Goal: Information Seeking & Learning: Learn about a topic

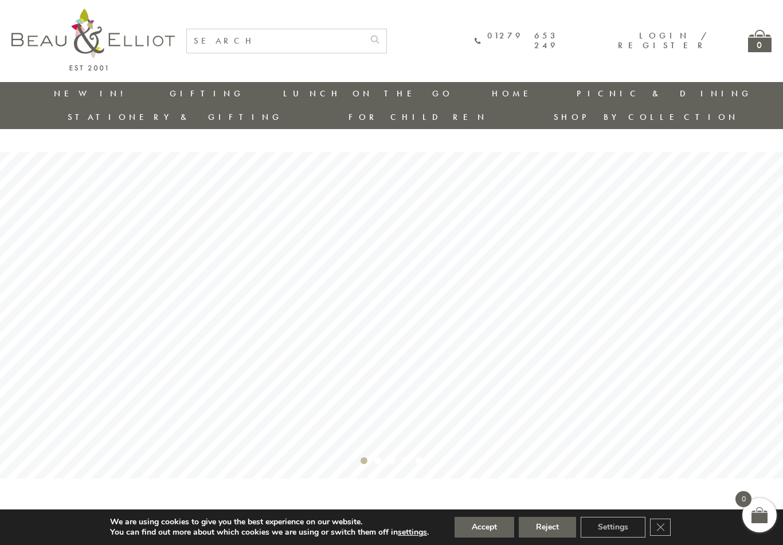
click at [503, 120] on link "Storage" at bounding box center [554, 122] width 103 height 10
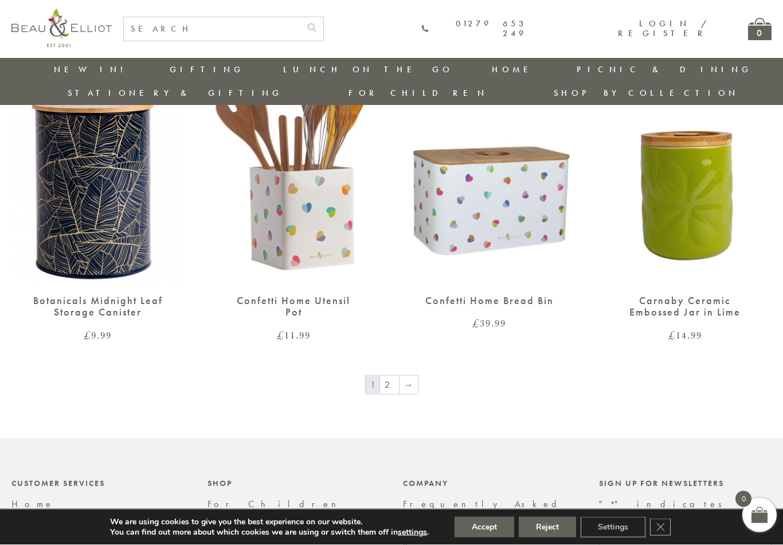
scroll to position [1774, 0]
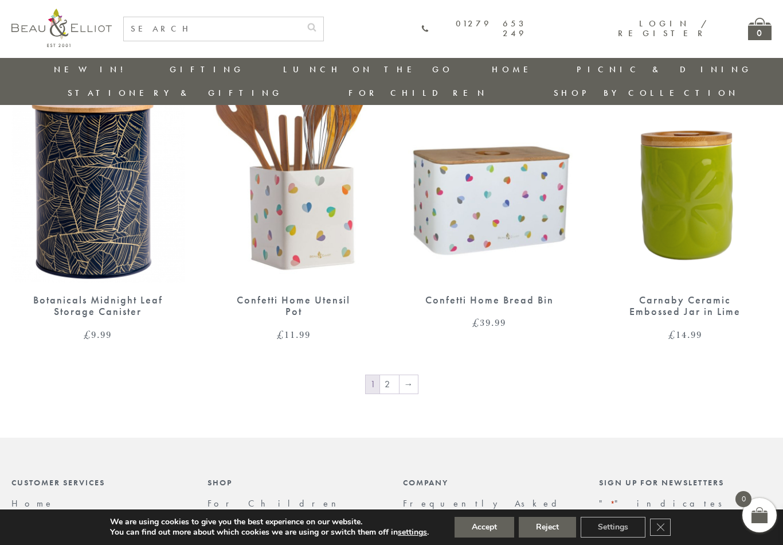
click at [413, 375] on link "→" at bounding box center [408, 384] width 18 height 18
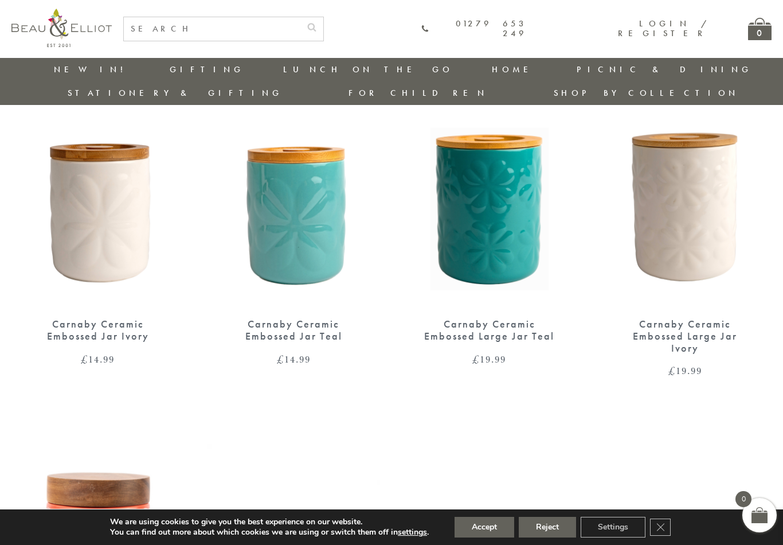
scroll to position [443, 0]
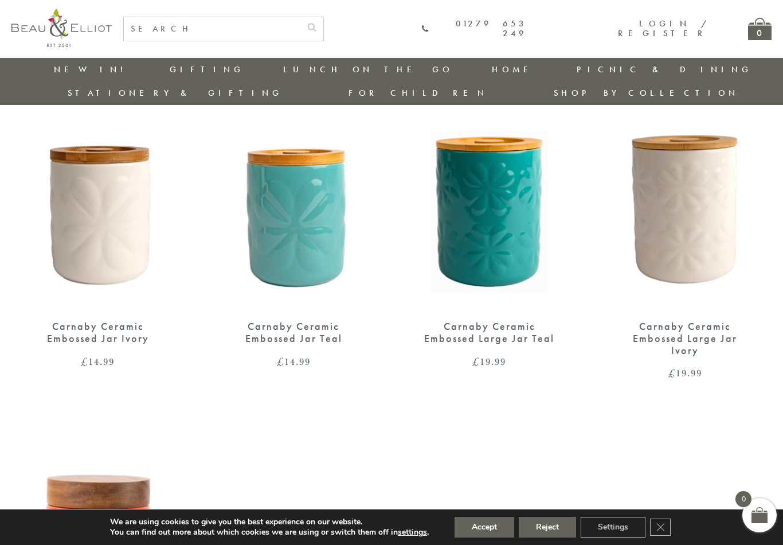
click at [698, 179] on img at bounding box center [685, 197] width 173 height 223
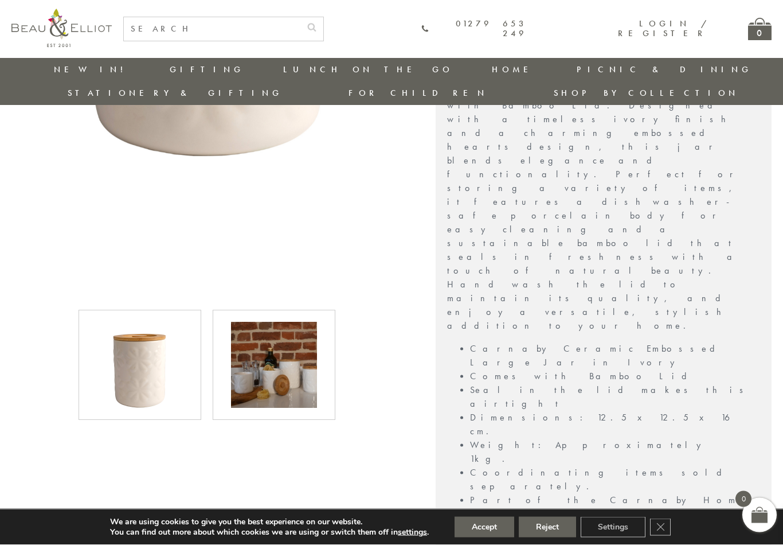
scroll to position [438, 0]
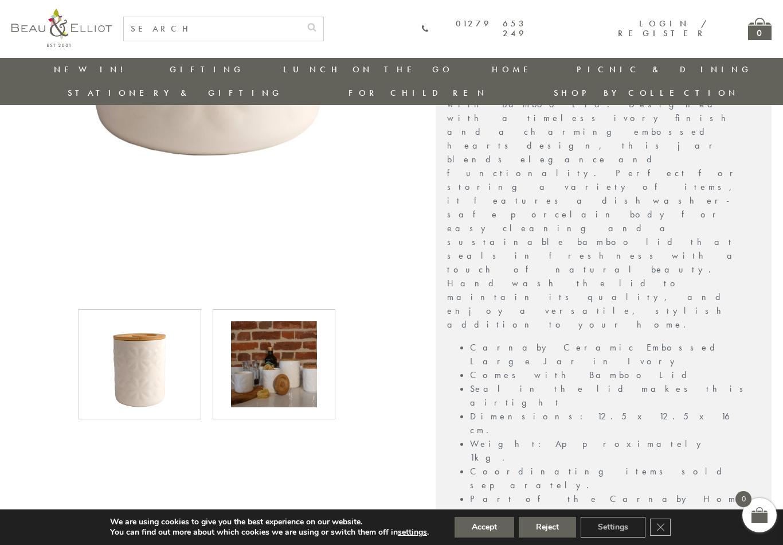
click at [285, 335] on img at bounding box center [274, 364] width 86 height 86
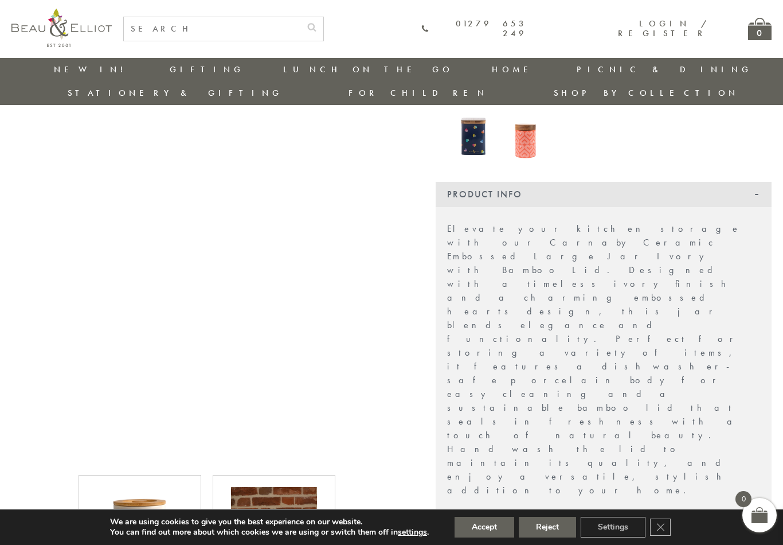
scroll to position [269, 0]
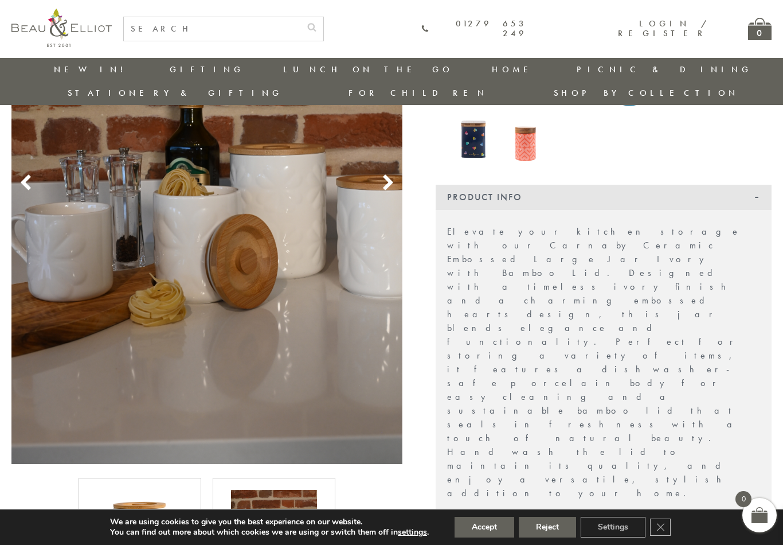
click at [395, 174] on icon at bounding box center [387, 182] width 17 height 17
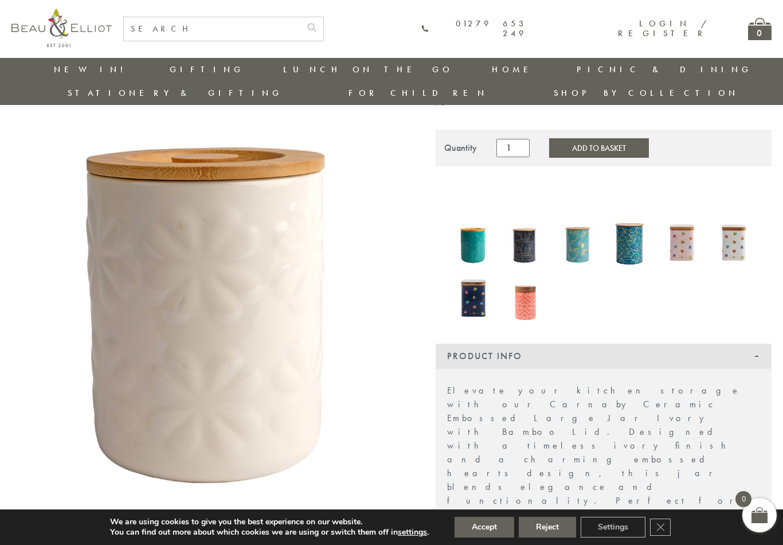
scroll to position [109, 0]
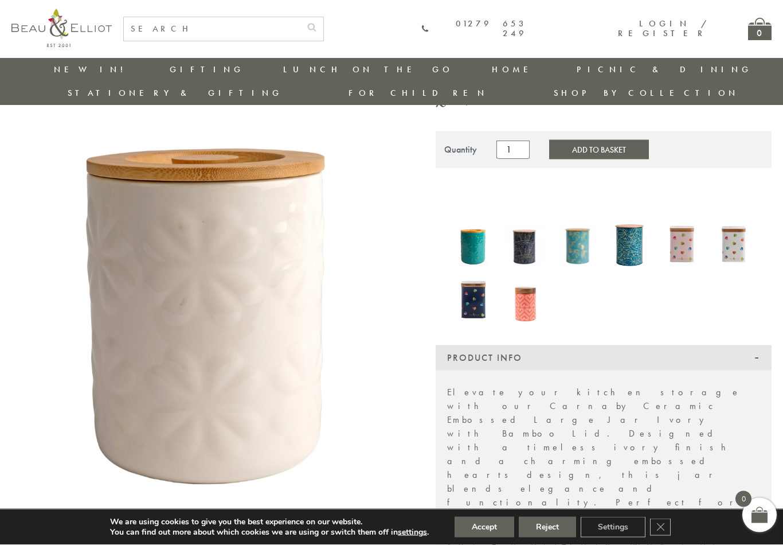
click at [68, 72] on link "New in!" at bounding box center [92, 69] width 77 height 11
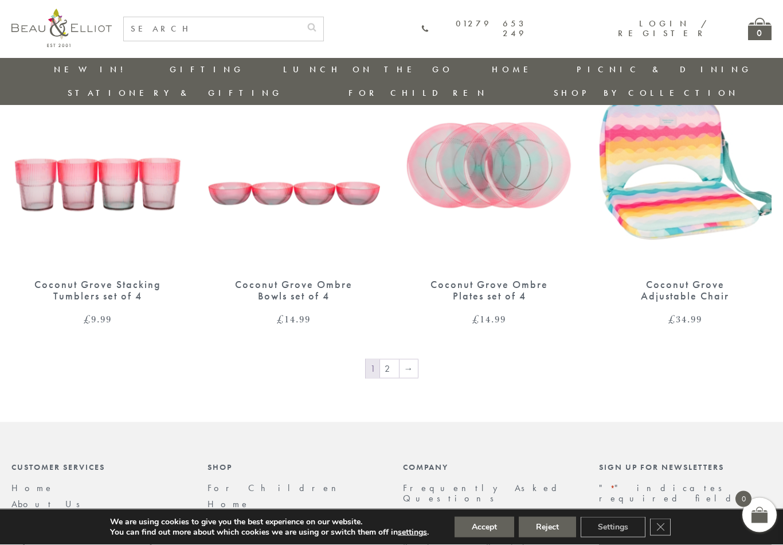
scroll to position [1826, 0]
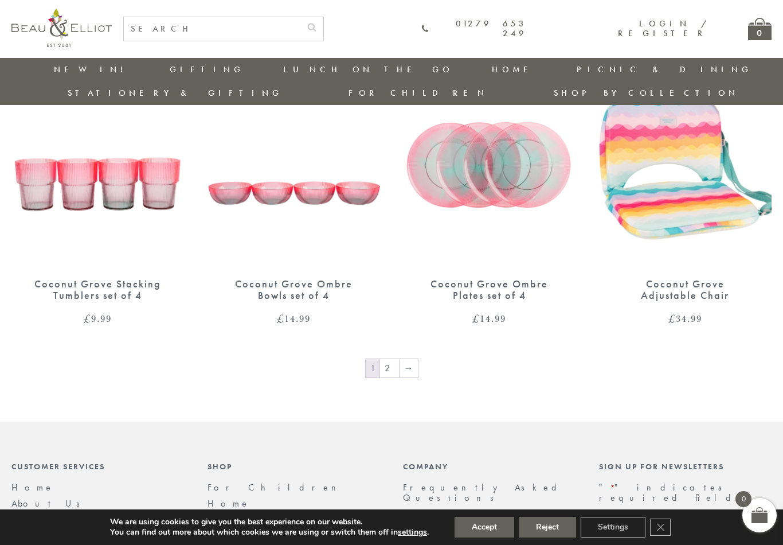
click at [413, 359] on link "→" at bounding box center [408, 368] width 18 height 18
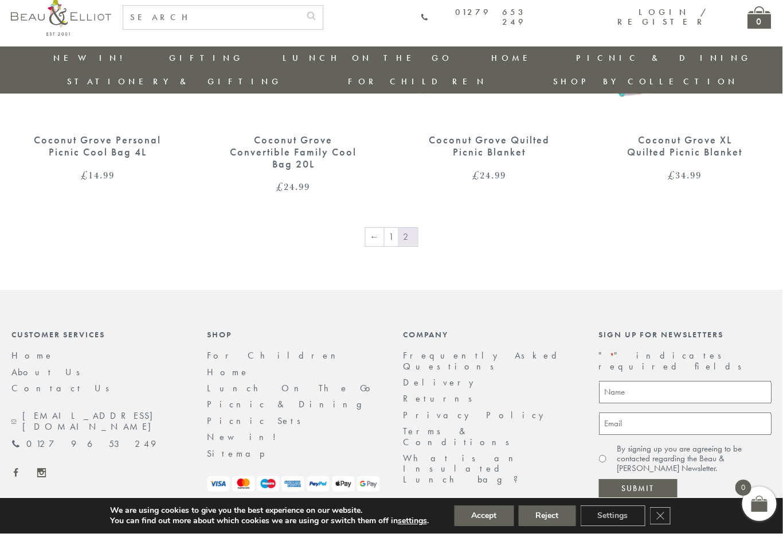
scroll to position [618, 1]
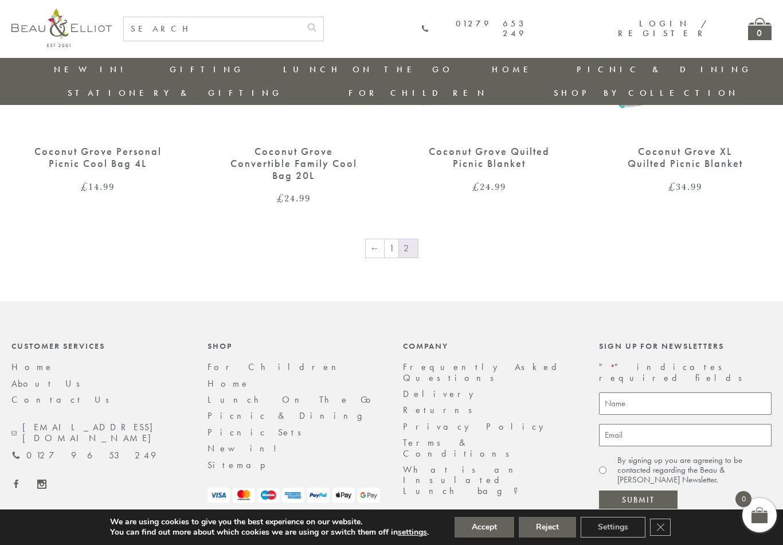
click at [668, 116] on link "[PERSON_NAME]" at bounding box center [616, 121] width 103 height 10
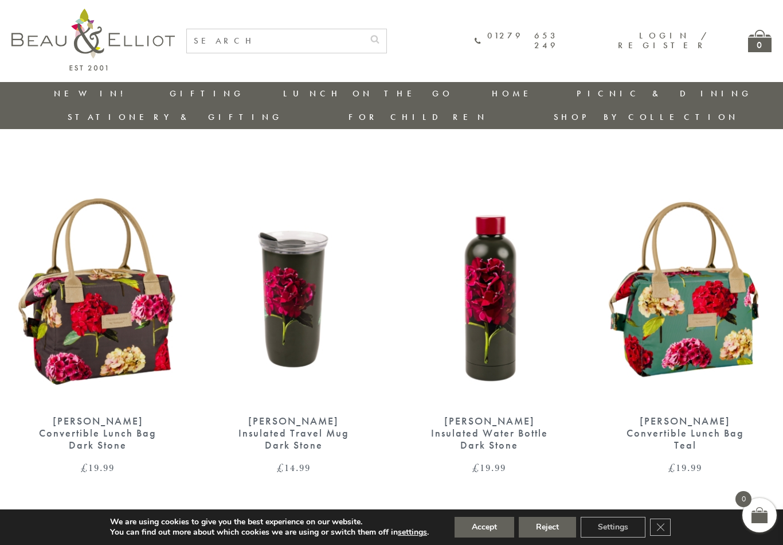
click at [668, 156] on link "[GEOGRAPHIC_DATA] and [GEOGRAPHIC_DATA]" at bounding box center [616, 171] width 103 height 30
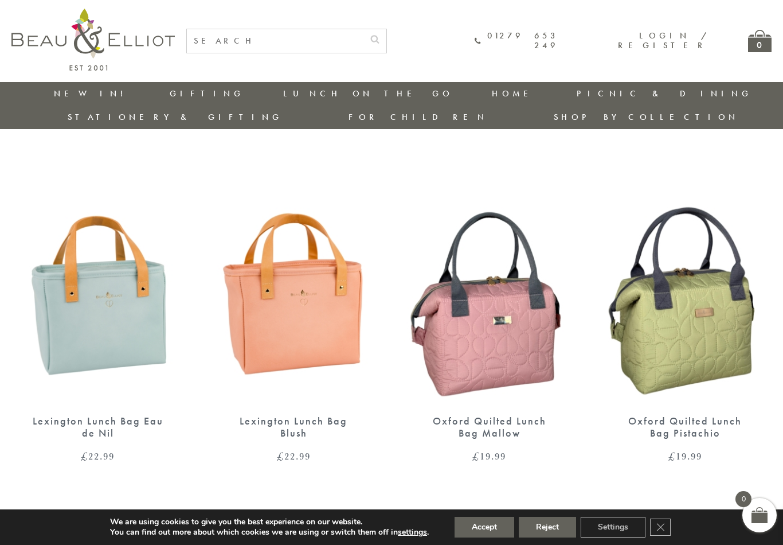
click at [668, 191] on link "[GEOGRAPHIC_DATA]" at bounding box center [616, 196] width 103 height 10
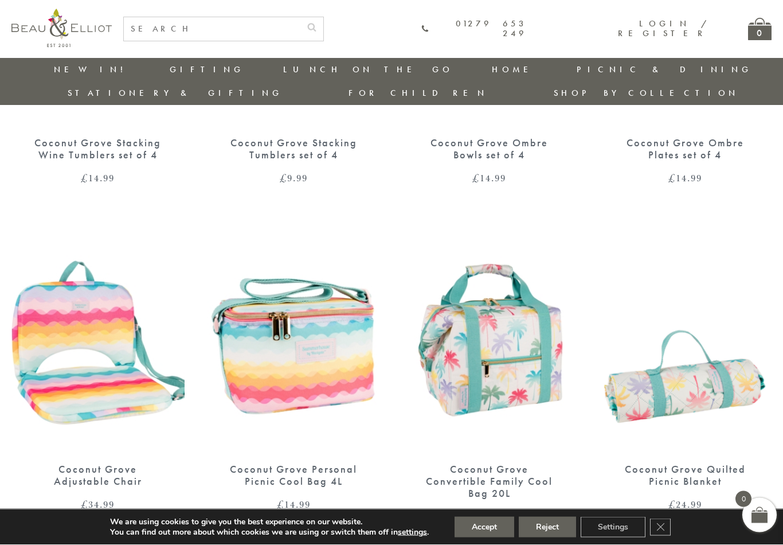
scroll to position [254, 0]
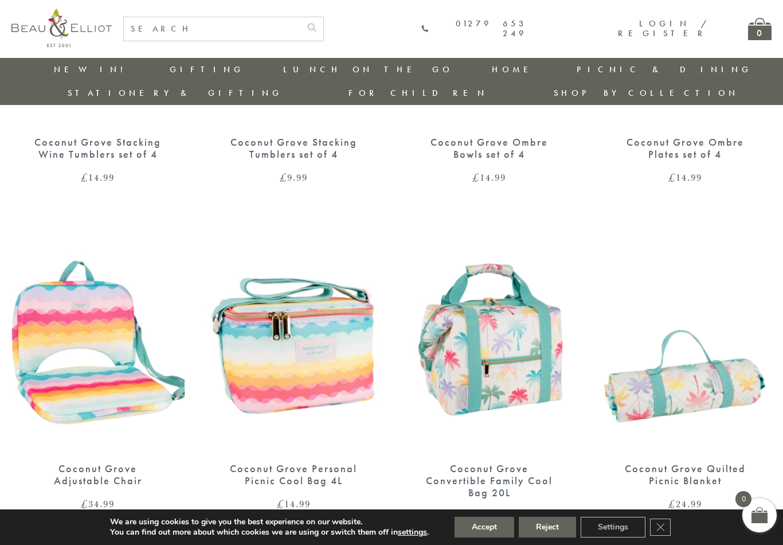
click at [503, 165] on link "Kitchen Accessories" at bounding box center [554, 175] width 103 height 20
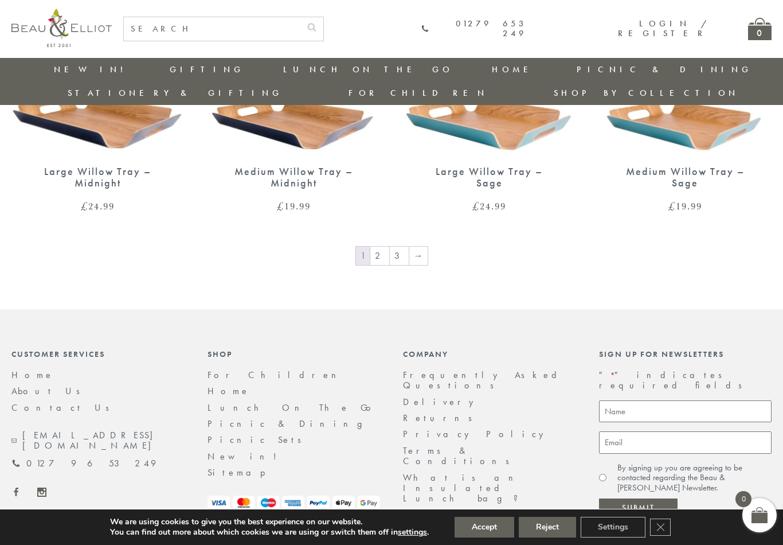
scroll to position [1902, 0]
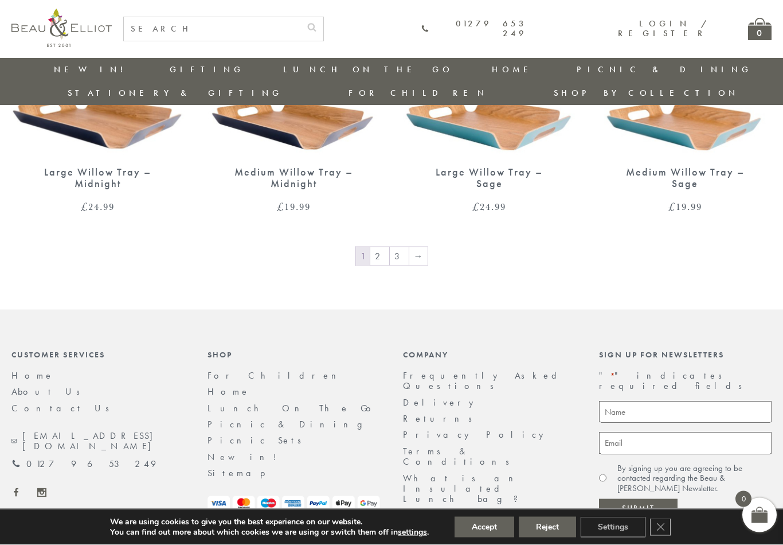
click at [420, 247] on link "→" at bounding box center [418, 256] width 18 height 18
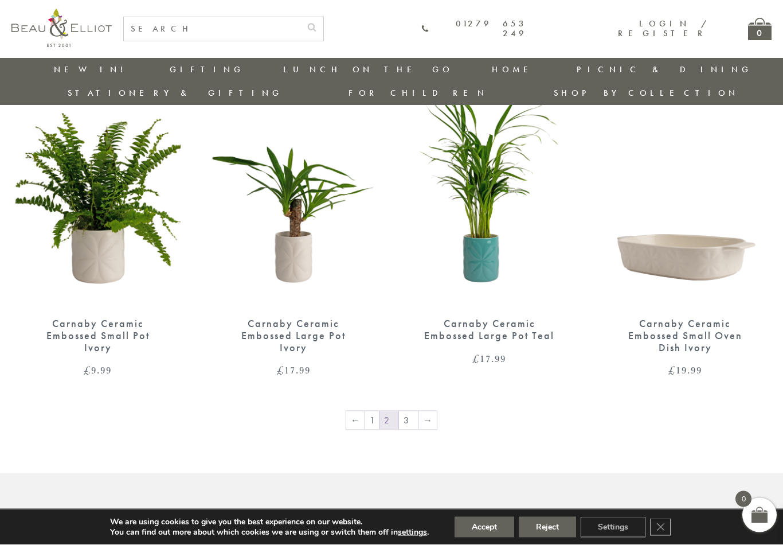
scroll to position [1762, 0]
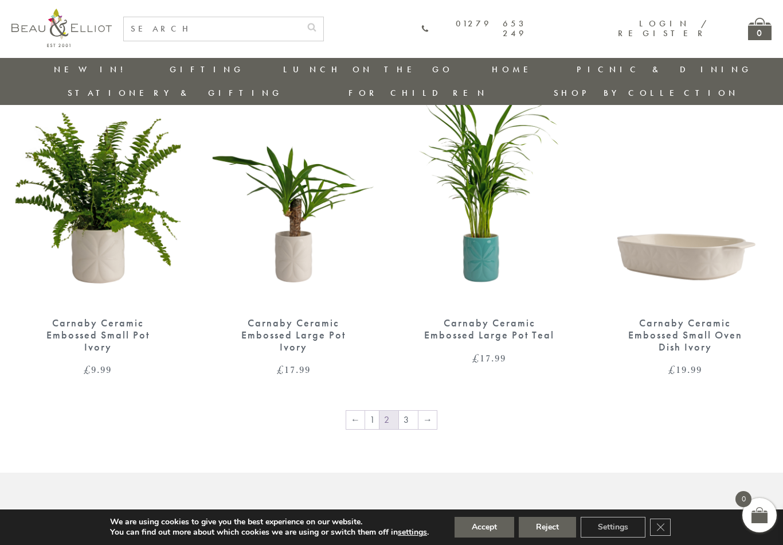
click at [427, 410] on link "→" at bounding box center [427, 419] width 18 height 18
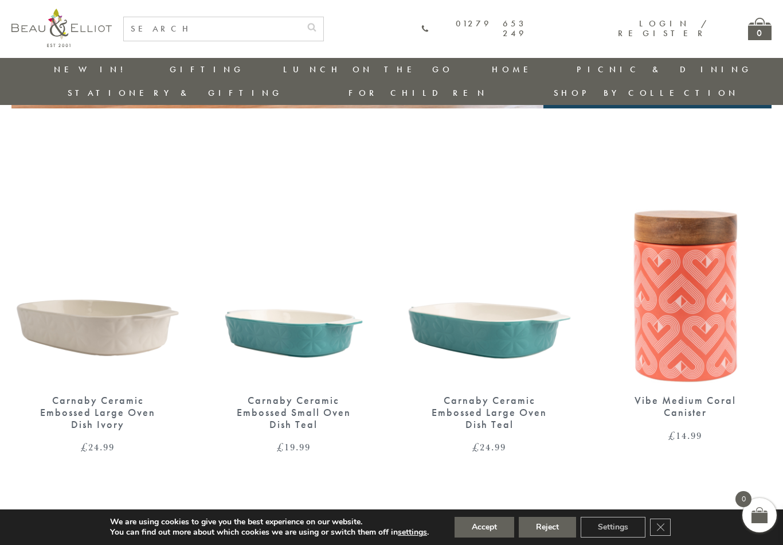
scroll to position [369, 0]
